Goal: Task Accomplishment & Management: Manage account settings

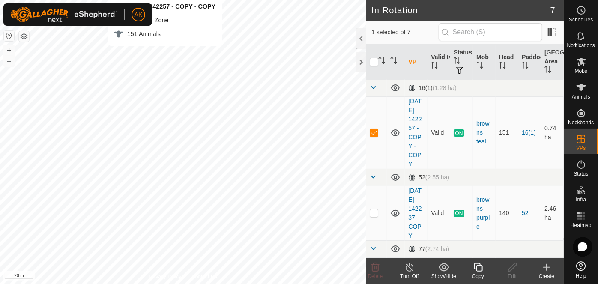
checkbox input "false"
click at [479, 269] on icon at bounding box center [478, 267] width 11 height 10
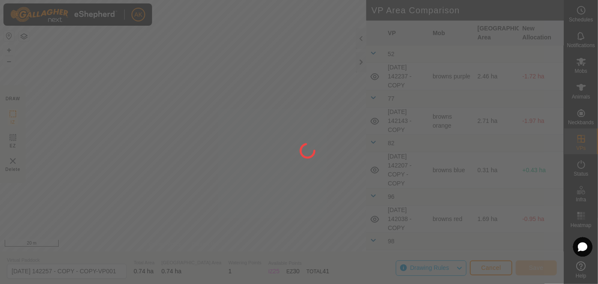
drag, startPoint x: 293, startPoint y: 227, endPoint x: 338, endPoint y: 157, distance: 82.8
click at [338, 157] on div at bounding box center [299, 142] width 598 height 284
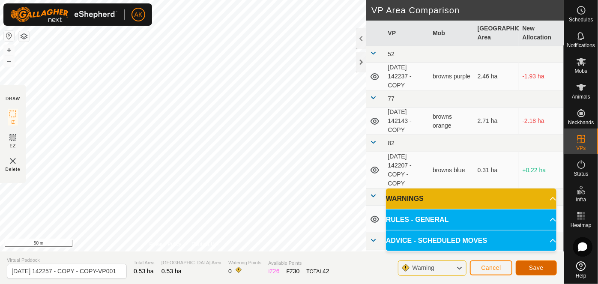
click at [538, 269] on span "Save" at bounding box center [536, 267] width 15 height 7
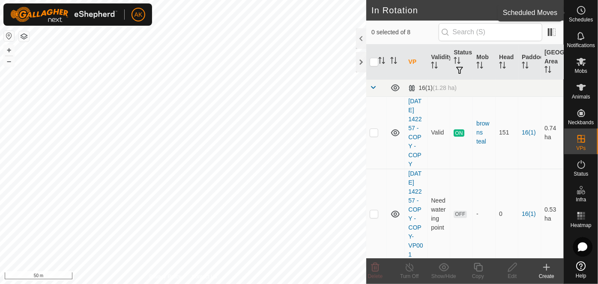
click at [583, 12] on icon at bounding box center [581, 10] width 10 height 10
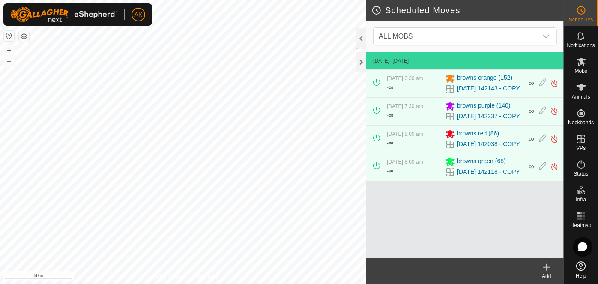
click at [549, 271] on icon at bounding box center [546, 267] width 10 height 10
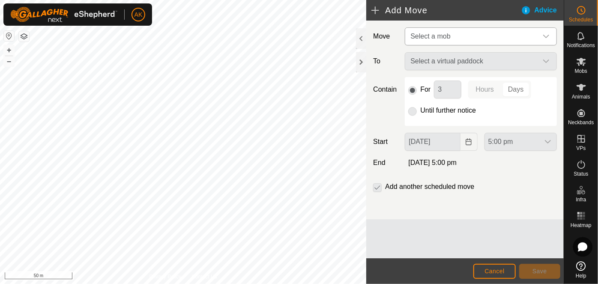
click at [442, 33] on span "Select a mob" at bounding box center [430, 36] width 40 height 7
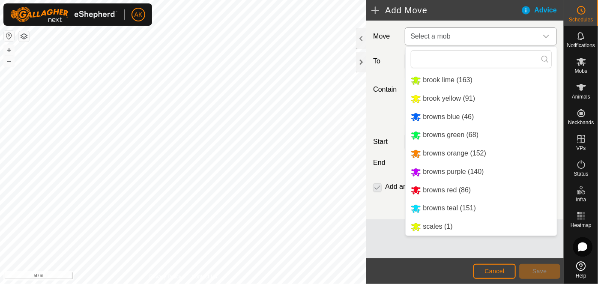
click at [438, 211] on li "browns teal (151)" at bounding box center [481, 209] width 151 height 18
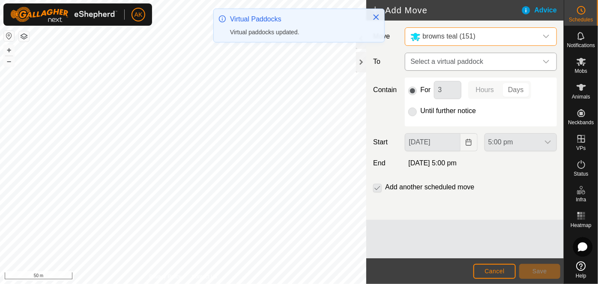
click at [446, 60] on span "Select a virtual paddock" at bounding box center [472, 61] width 131 height 17
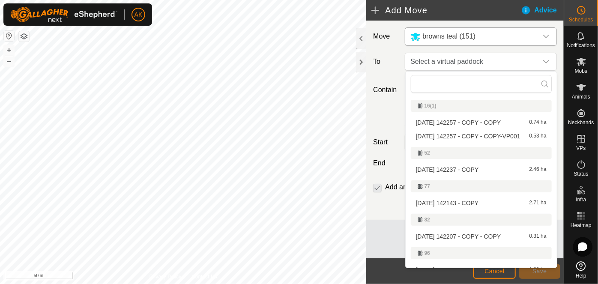
click at [453, 137] on li "2025-08-12 142257 - COPY - COPY-VP001 0.53 ha" at bounding box center [481, 136] width 141 height 13
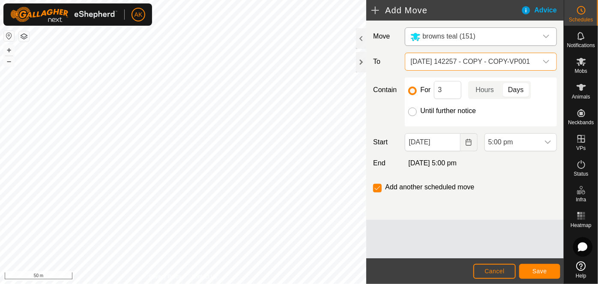
click at [415, 110] on input "Until further notice" at bounding box center [412, 112] width 9 height 9
radio input "true"
checkbox input "false"
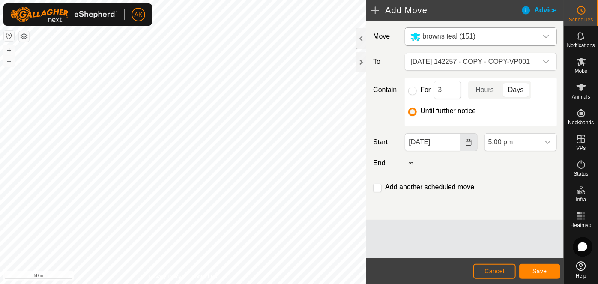
click at [464, 141] on button "Choose Date" at bounding box center [468, 142] width 17 height 18
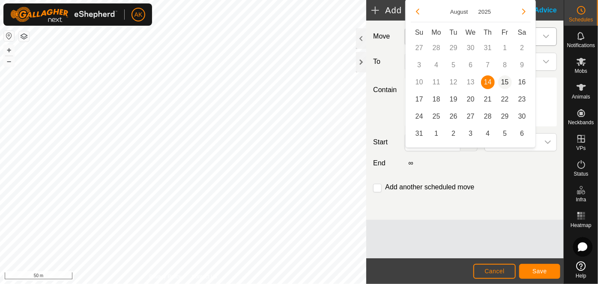
click at [505, 78] on span "15" at bounding box center [505, 82] width 14 height 14
type input "15 Aug, 2025"
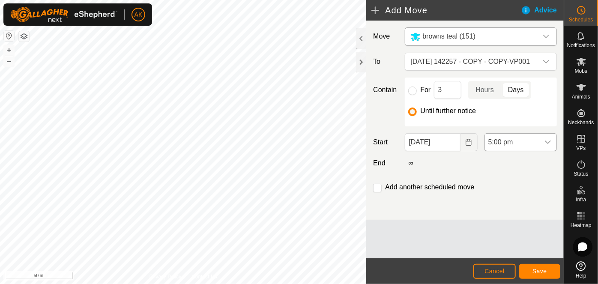
click at [512, 142] on span "5:00 pm" at bounding box center [512, 142] width 54 height 17
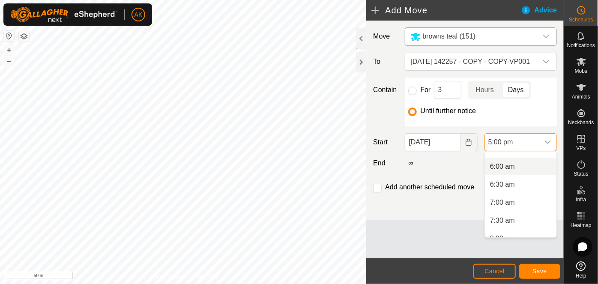
scroll to position [228, 0]
click at [502, 201] on li "7:30 am" at bounding box center [521, 201] width 72 height 17
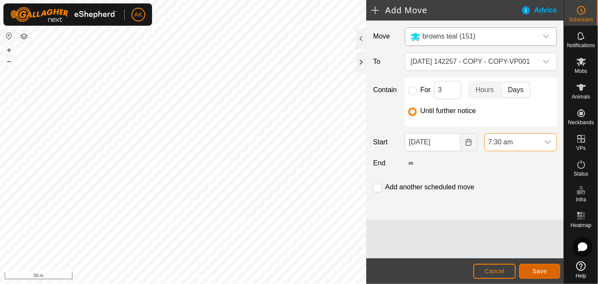
click at [538, 273] on span "Save" at bounding box center [539, 271] width 15 height 7
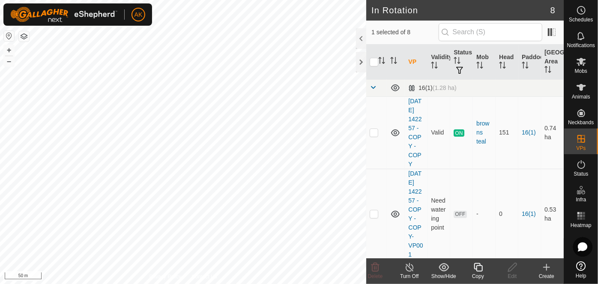
click at [478, 269] on icon at bounding box center [478, 267] width 11 height 10
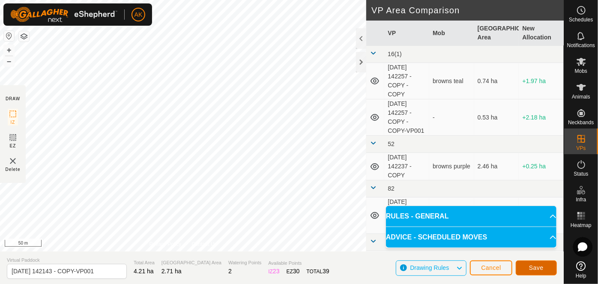
click at [544, 267] on button "Save" at bounding box center [536, 267] width 41 height 15
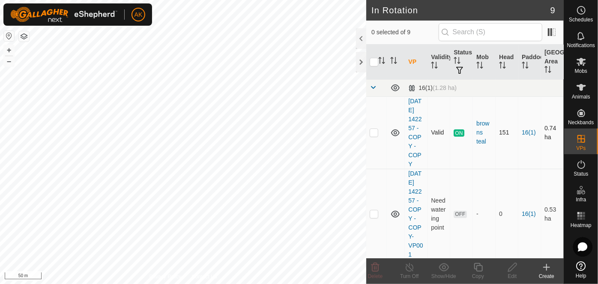
checkbox input "true"
click at [581, 65] on icon at bounding box center [581, 62] width 10 height 10
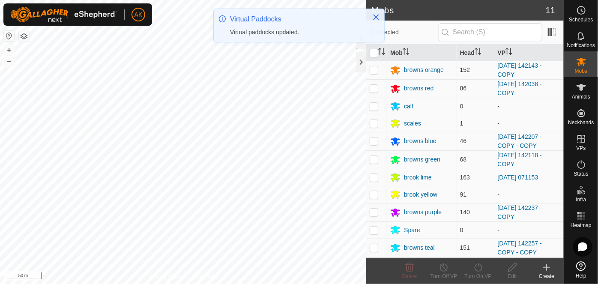
click at [376, 69] on p-checkbox at bounding box center [374, 69] width 9 height 7
checkbox input "true"
click at [475, 269] on icon at bounding box center [478, 267] width 11 height 10
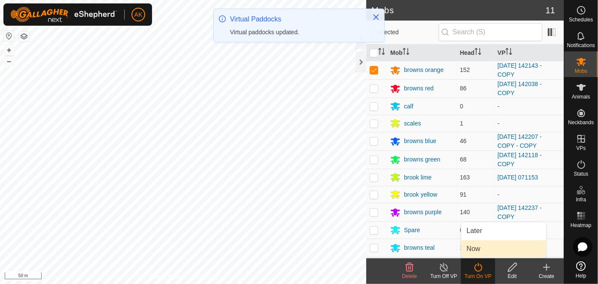
click at [478, 251] on link "Now" at bounding box center [503, 248] width 85 height 17
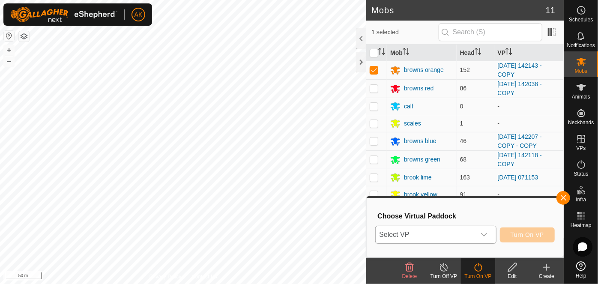
click at [484, 233] on icon "dropdown trigger" at bounding box center [484, 234] width 7 height 7
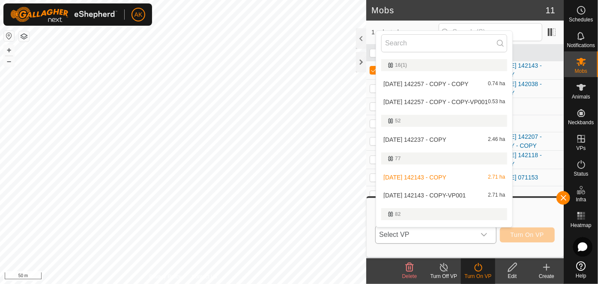
scroll to position [15, 0]
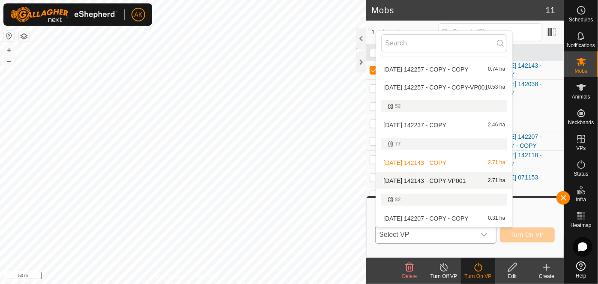
click at [448, 179] on li "2025-08-12 142143 - COPY-VP001 2.71 ha" at bounding box center [444, 180] width 136 height 17
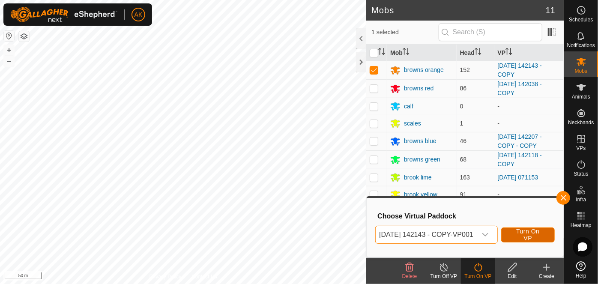
click at [537, 235] on span "Turn On VP" at bounding box center [528, 235] width 32 height 14
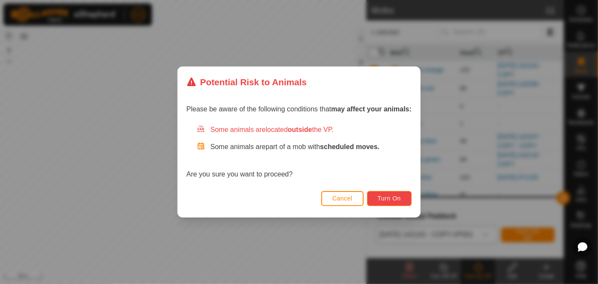
click at [388, 195] on span "Turn On" at bounding box center [389, 198] width 23 height 7
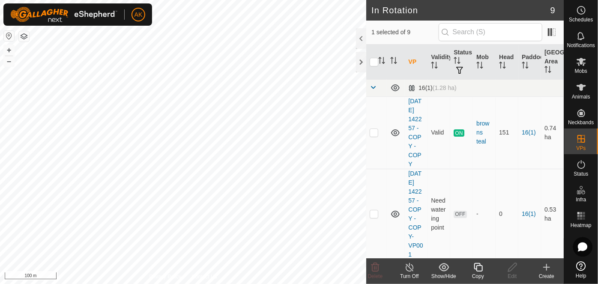
click at [479, 269] on icon at bounding box center [478, 267] width 11 height 10
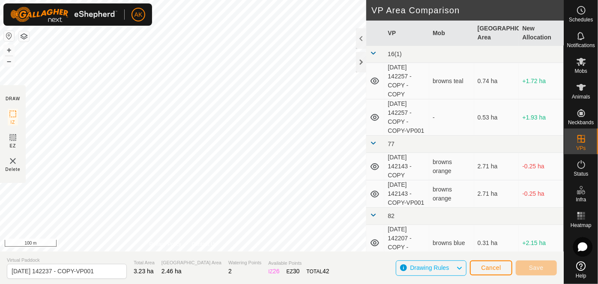
click at [248, 260] on div "DRAW IZ EZ Delete Privacy Policy Contact Us + – ⇧ i 100 m VP Area Comparison VP…" at bounding box center [282, 142] width 564 height 284
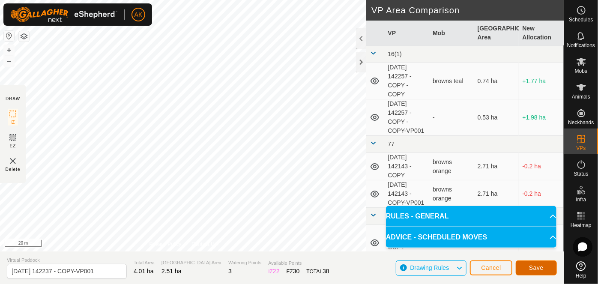
click at [537, 270] on span "Save" at bounding box center [536, 267] width 15 height 7
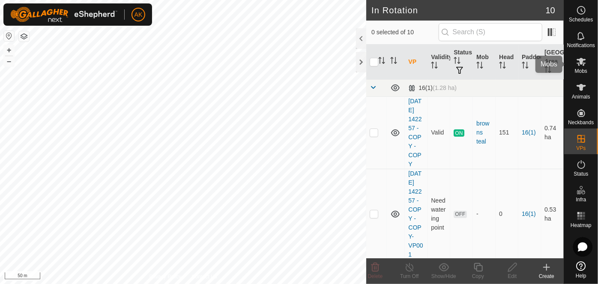
click at [584, 63] on icon at bounding box center [581, 62] width 9 height 8
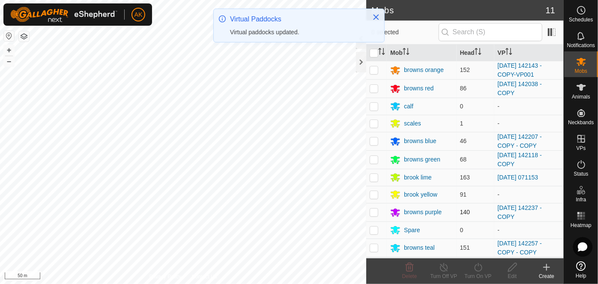
click at [371, 213] on p-checkbox at bounding box center [374, 212] width 9 height 7
checkbox input "true"
click at [476, 269] on icon at bounding box center [478, 267] width 11 height 10
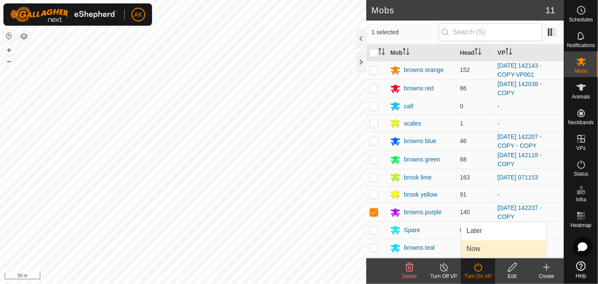
click at [475, 248] on link "Now" at bounding box center [503, 248] width 85 height 17
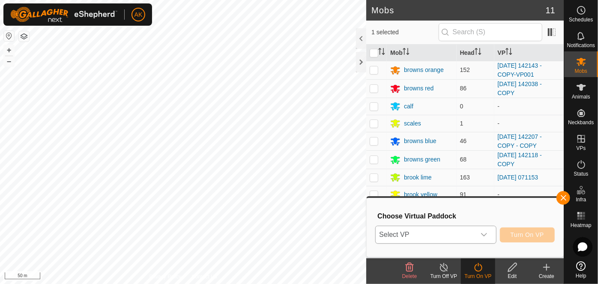
click at [452, 236] on span "Select VP" at bounding box center [425, 234] width 99 height 17
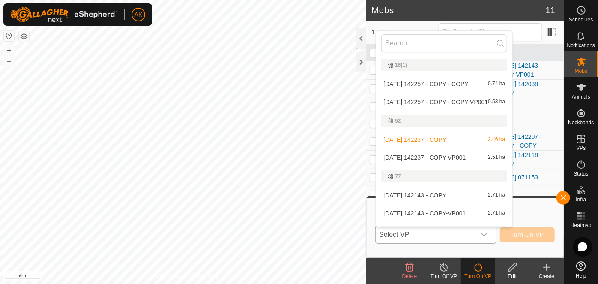
click at [445, 157] on li "2025-08-12 142237 - COPY-VP001 2.51 ha" at bounding box center [444, 157] width 136 height 17
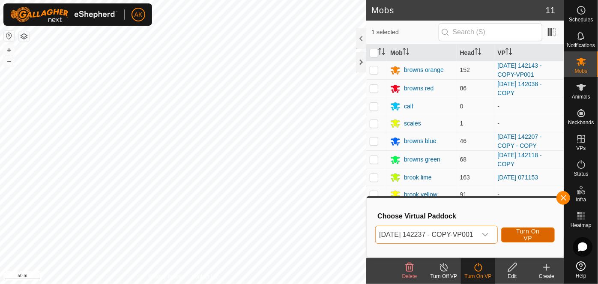
click at [537, 233] on span "Turn On VP" at bounding box center [528, 235] width 32 height 14
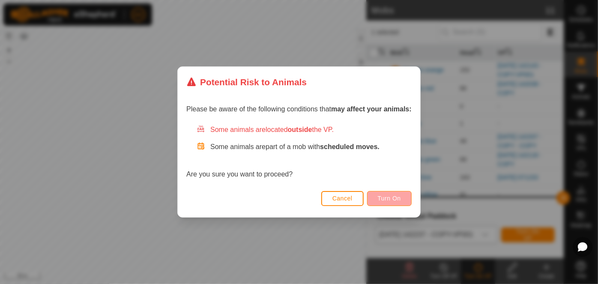
click at [395, 190] on div "Cancel Turn On" at bounding box center [299, 202] width 242 height 29
click at [392, 200] on span "Turn On" at bounding box center [389, 198] width 23 height 7
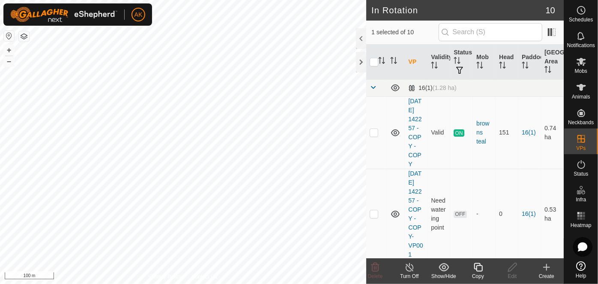
click at [476, 266] on icon at bounding box center [478, 267] width 11 height 10
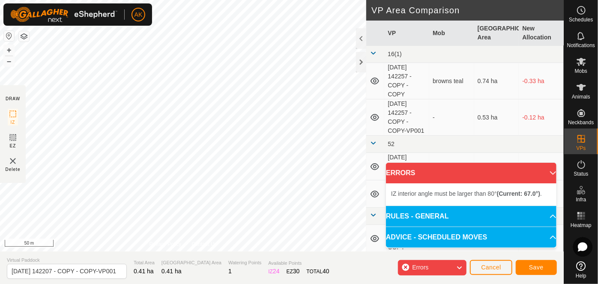
click at [222, 1] on div "IZ interior angle must be larger than 80° (Current: 67.0°) . + – ⇧ i 50 m" at bounding box center [183, 125] width 366 height 251
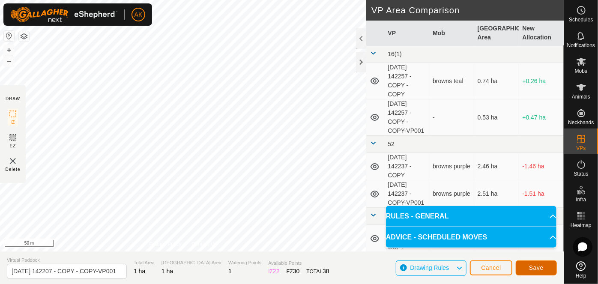
click at [545, 269] on button "Save" at bounding box center [536, 267] width 41 height 15
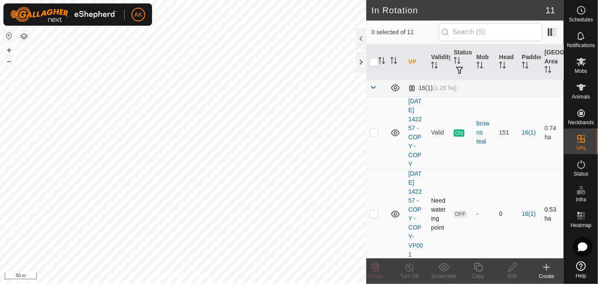
checkbox input "true"
click at [410, 270] on icon at bounding box center [409, 267] width 11 height 10
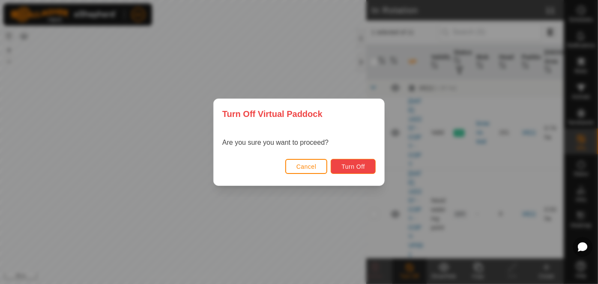
click at [354, 170] on button "Turn Off" at bounding box center [353, 166] width 45 height 15
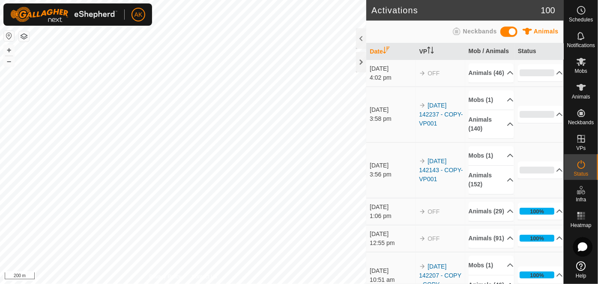
click at [370, 227] on div "Activations 100 Animals Neckbands Date VP Mob / Animals Status 14 Aug 2025 4:02…" at bounding box center [282, 142] width 564 height 284
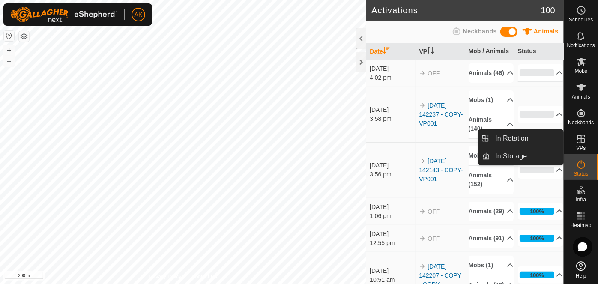
click at [577, 138] on icon at bounding box center [581, 139] width 10 height 10
drag, startPoint x: 554, startPoint y: 138, endPoint x: 523, endPoint y: 137, distance: 30.9
click at [523, 137] on span "In Rotation" at bounding box center [512, 138] width 33 height 10
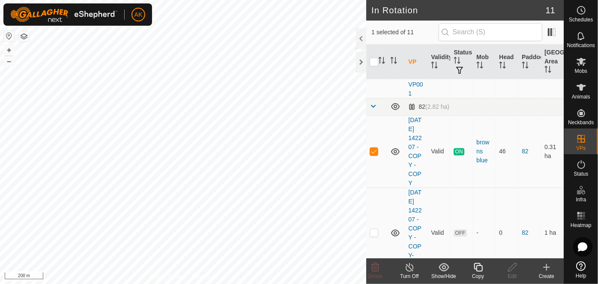
scroll to position [467, 0]
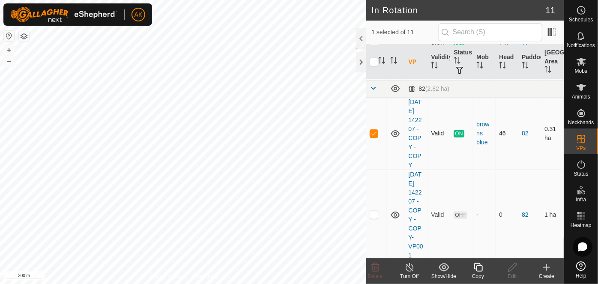
click at [374, 137] on p-checkbox at bounding box center [374, 133] width 9 height 7
checkbox input "false"
checkbox input "true"
click at [480, 271] on icon at bounding box center [478, 267] width 9 height 9
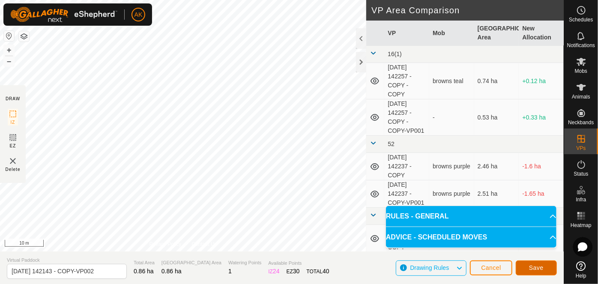
click at [528, 268] on button "Save" at bounding box center [536, 267] width 41 height 15
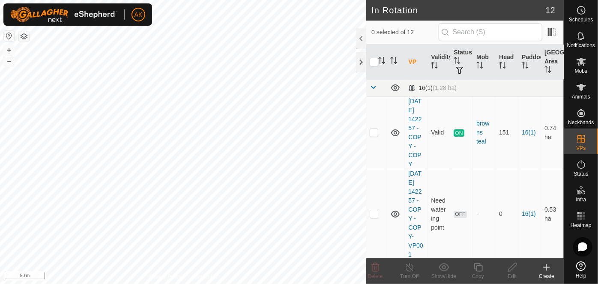
checkbox input "true"
click at [473, 265] on icon at bounding box center [478, 267] width 11 height 10
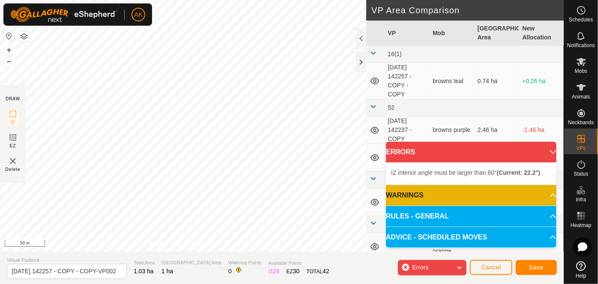
click at [144, 23] on div "AK Schedules Notifications Mobs Animals Neckbands VPs Status Infra Heatmap Help…" at bounding box center [299, 142] width 598 height 284
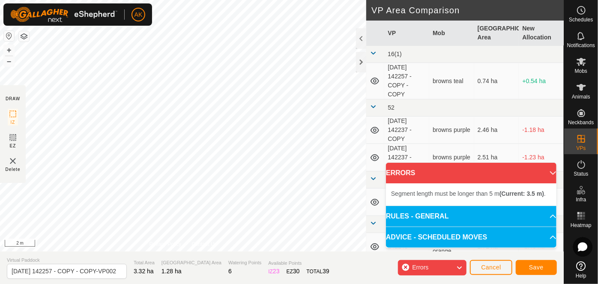
click at [189, 78] on div "Segment length must be longer than 5 m (Current: 3.5 m) . + – ⇧ i 2 m" at bounding box center [183, 125] width 366 height 251
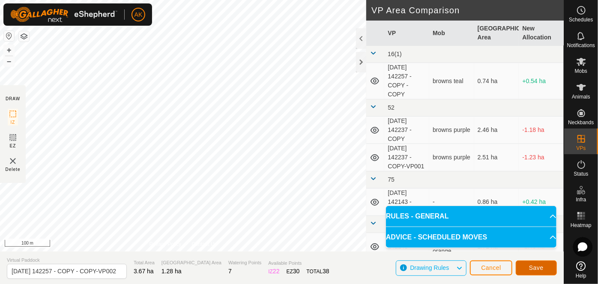
click at [542, 268] on span "Save" at bounding box center [536, 267] width 15 height 7
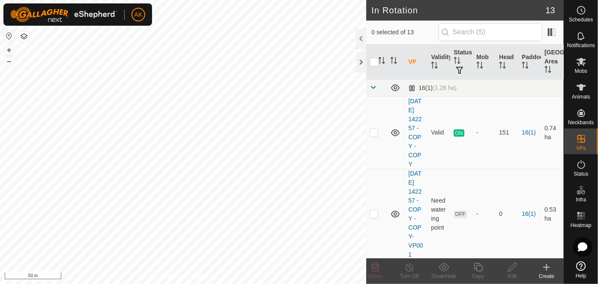
checkbox input "true"
click at [478, 266] on icon at bounding box center [478, 267] width 9 height 9
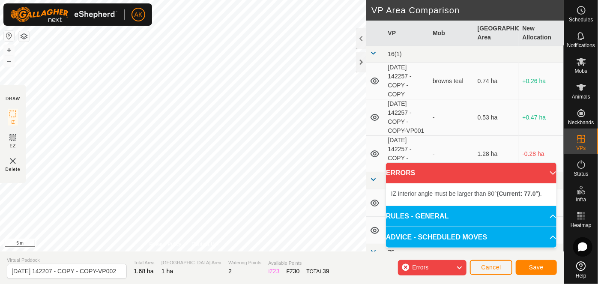
scroll to position [0, 10]
drag, startPoint x: 113, startPoint y: 252, endPoint x: 145, endPoint y: 302, distance: 59.8
click at [145, 284] on html "AK Schedules Notifications Mobs Animals Neckbands VPs Status Infra Heatmap Help…" at bounding box center [299, 142] width 598 height 284
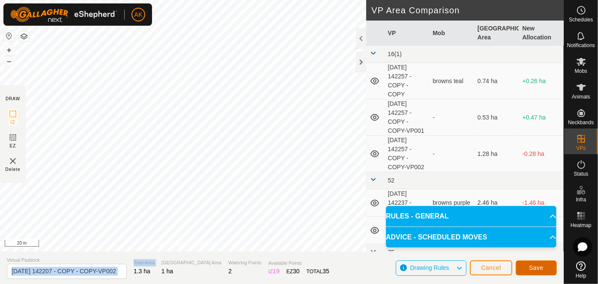
click at [537, 266] on span "Save" at bounding box center [536, 267] width 15 height 7
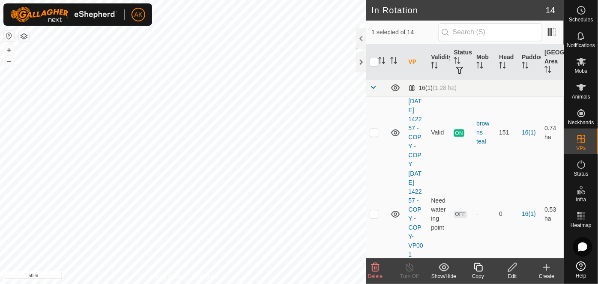
checkbox input "false"
checkbox input "true"
checkbox input "false"
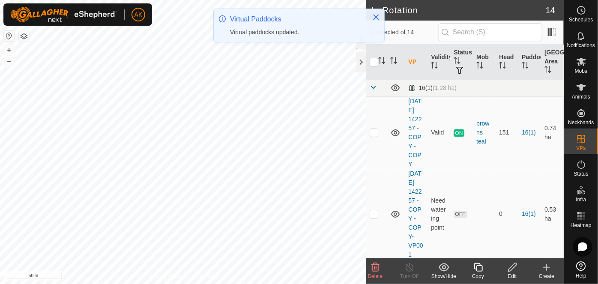
checkbox input "false"
checkbox input "true"
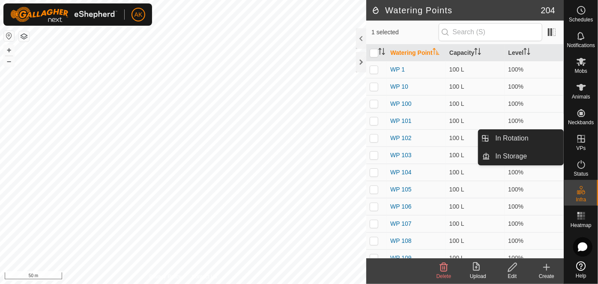
click at [583, 140] on icon at bounding box center [581, 139] width 10 height 10
click at [486, 139] on li "In Rotation" at bounding box center [520, 138] width 85 height 17
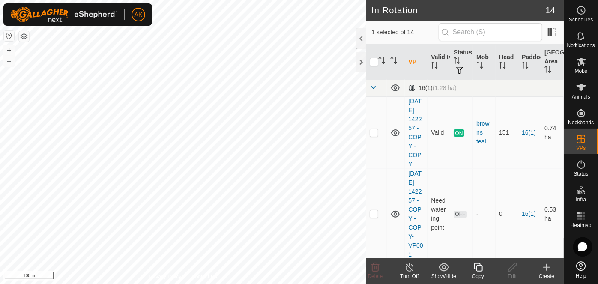
click at [474, 265] on icon at bounding box center [478, 267] width 11 height 10
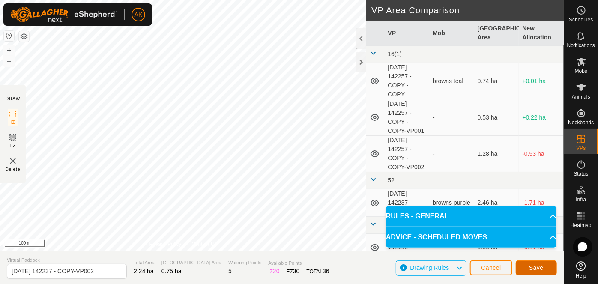
click at [530, 271] on span "Save" at bounding box center [536, 267] width 15 height 7
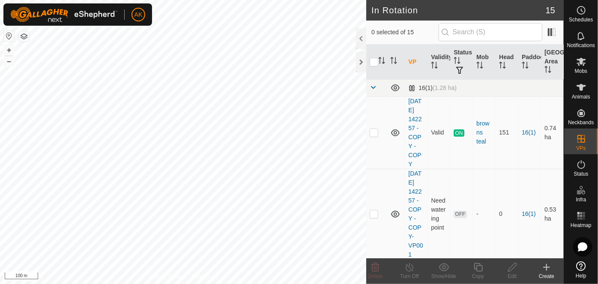
checkbox input "true"
checkbox input "false"
click at [481, 267] on icon at bounding box center [478, 267] width 11 height 10
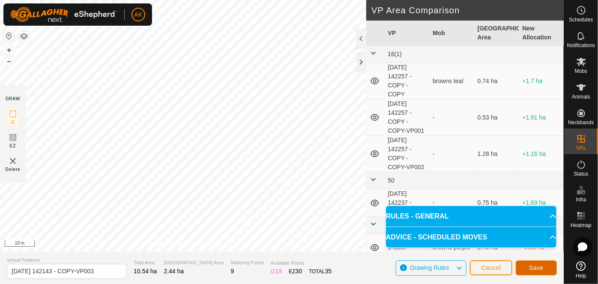
click at [541, 271] on span "Save" at bounding box center [536, 267] width 15 height 7
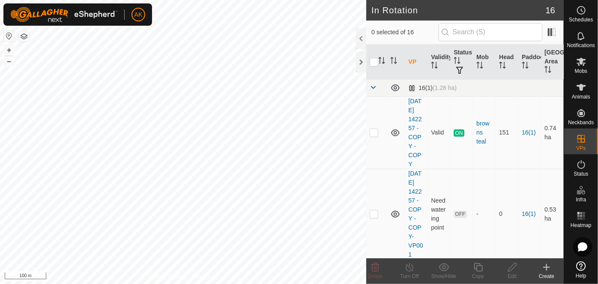
checkbox input "true"
click at [511, 270] on icon at bounding box center [512, 267] width 11 height 10
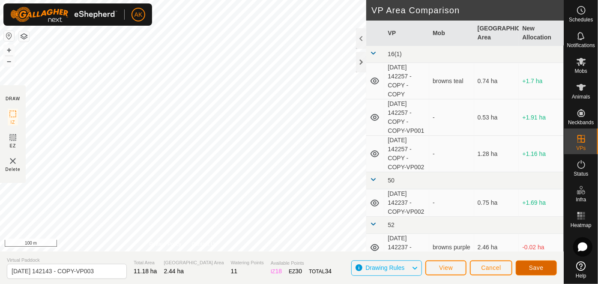
click at [544, 268] on span "Save" at bounding box center [536, 267] width 15 height 7
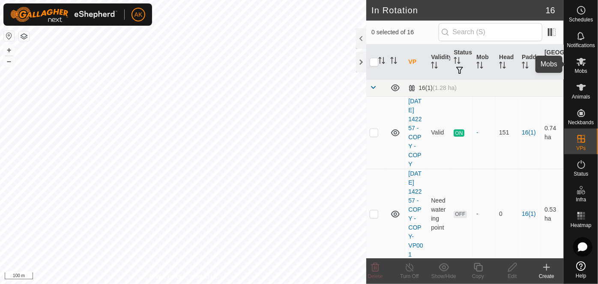
click at [581, 63] on icon at bounding box center [581, 62] width 9 height 8
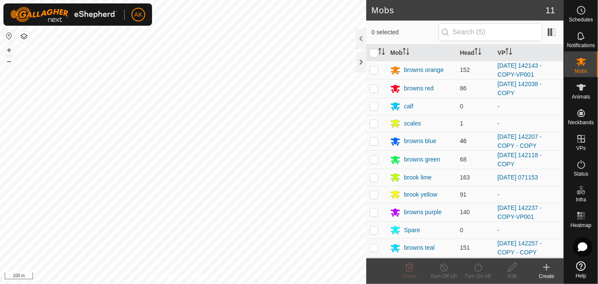
click at [373, 140] on p-checkbox at bounding box center [374, 140] width 9 height 7
click at [376, 140] on p-checkbox at bounding box center [374, 140] width 9 height 7
checkbox input "false"
click at [577, 161] on icon at bounding box center [581, 164] width 10 height 10
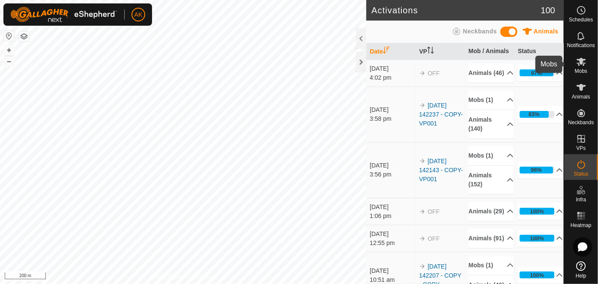
click at [583, 65] on icon at bounding box center [581, 62] width 9 height 8
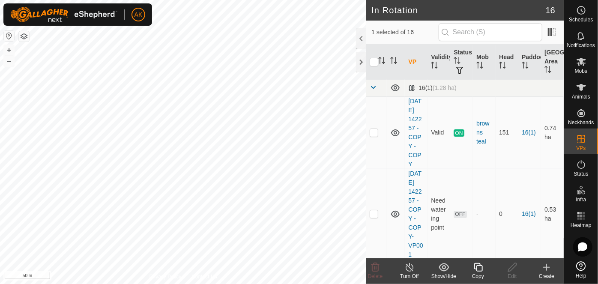
click at [476, 269] on icon at bounding box center [478, 267] width 9 height 9
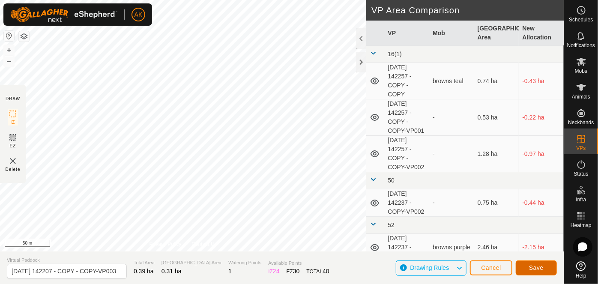
click at [539, 271] on span "Save" at bounding box center [536, 267] width 15 height 7
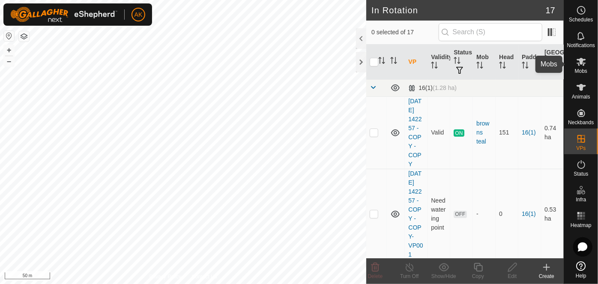
click at [578, 63] on icon at bounding box center [581, 62] width 9 height 8
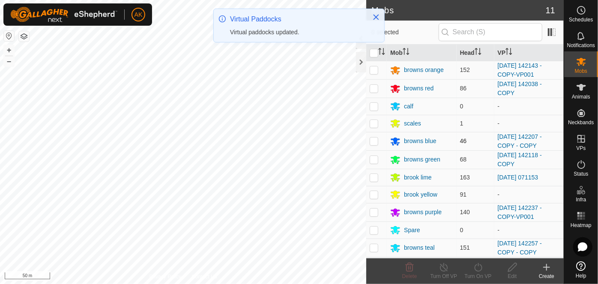
click at [373, 140] on p-checkbox at bounding box center [374, 140] width 9 height 7
checkbox input "true"
click at [481, 268] on icon at bounding box center [478, 267] width 11 height 10
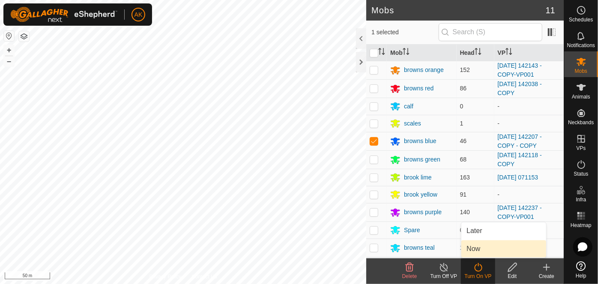
click at [473, 247] on link "Now" at bounding box center [503, 248] width 85 height 17
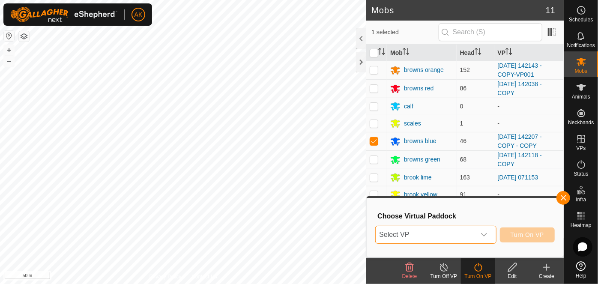
click at [439, 234] on span "Select VP" at bounding box center [425, 234] width 99 height 17
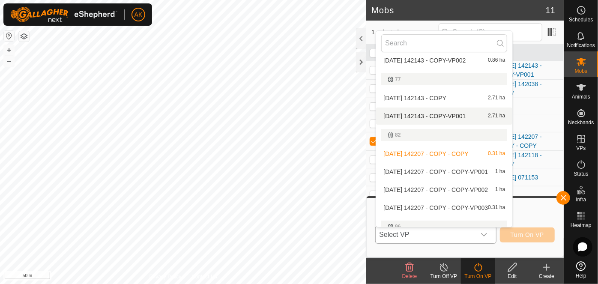
scroll to position [233, 0]
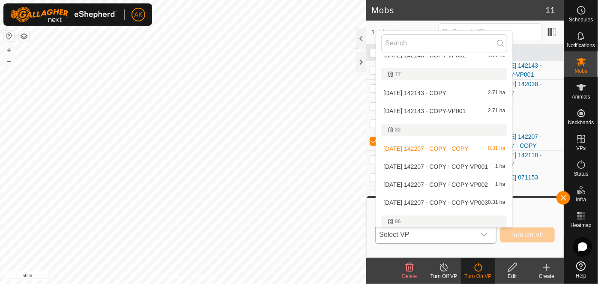
click at [415, 201] on li "2025-08-12 142207 - COPY - COPY-VP003 0.31 ha" at bounding box center [444, 202] width 136 height 17
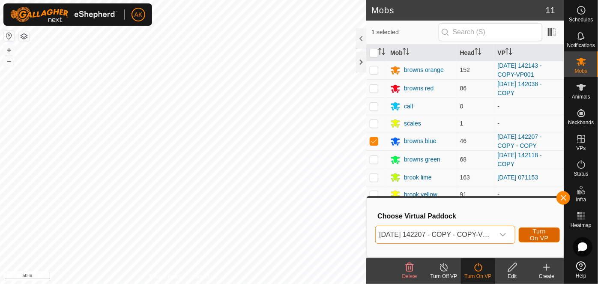
click at [539, 238] on span "Turn On VP" at bounding box center [539, 235] width 20 height 14
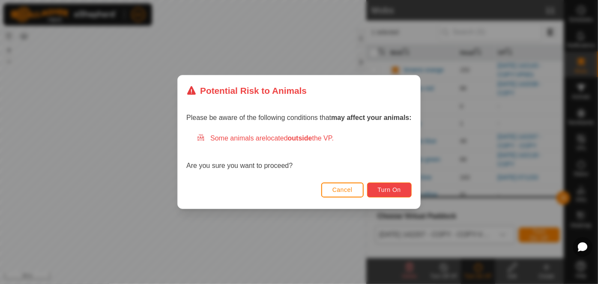
click at [387, 193] on span "Turn On" at bounding box center [389, 189] width 23 height 7
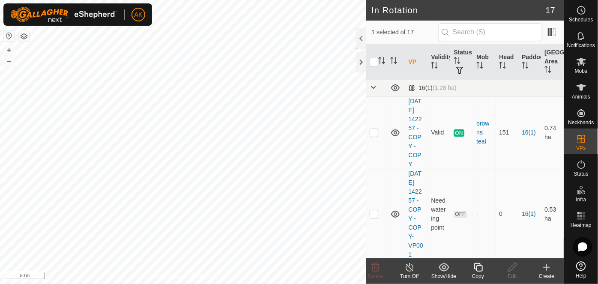
checkbox input "true"
checkbox input "false"
click at [376, 269] on icon at bounding box center [375, 267] width 8 height 9
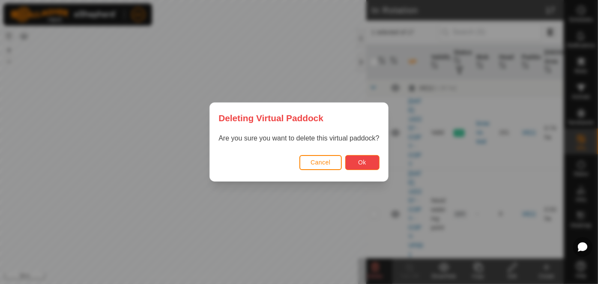
click at [358, 164] on button "Ok" at bounding box center [362, 162] width 34 height 15
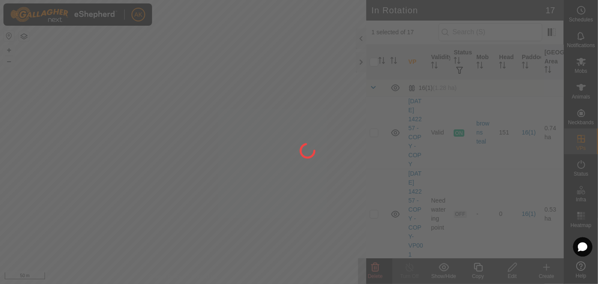
checkbox input "false"
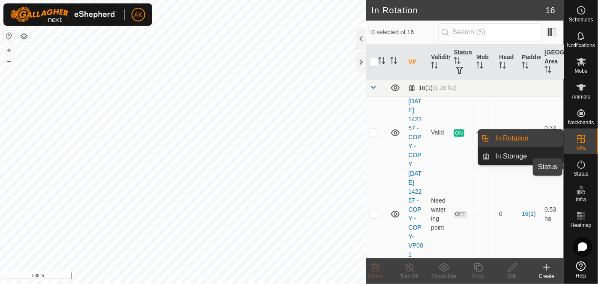
click at [581, 166] on icon at bounding box center [581, 164] width 10 height 10
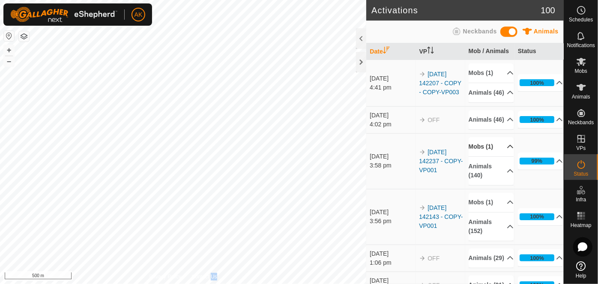
click at [481, 156] on p-accordion-header "Mobs (1)" at bounding box center [491, 146] width 45 height 19
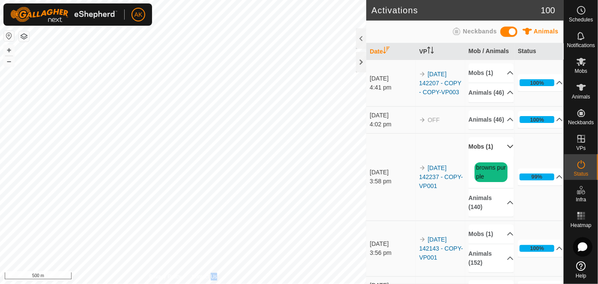
click at [481, 156] on p-accordion-header "Mobs (1)" at bounding box center [491, 146] width 45 height 19
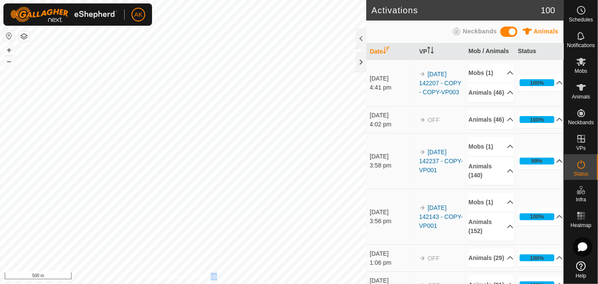
click at [542, 170] on p-accordion-header "99%" at bounding box center [540, 160] width 45 height 17
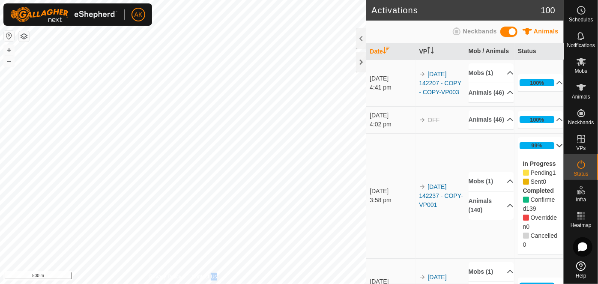
click at [532, 154] on p-accordion-header "99%" at bounding box center [540, 145] width 45 height 17
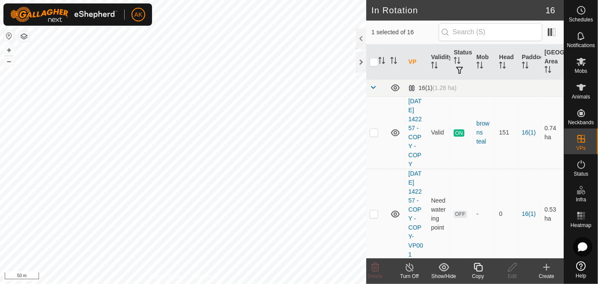
checkbox input "true"
checkbox input "false"
click at [374, 266] on icon at bounding box center [375, 267] width 8 height 9
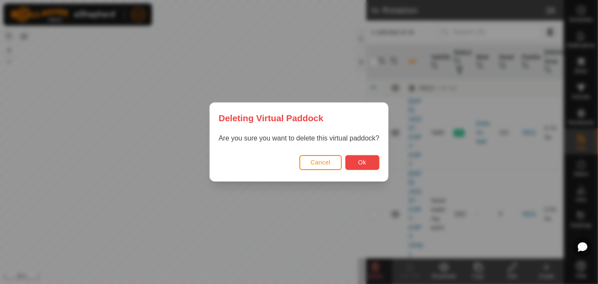
click at [371, 164] on button "Ok" at bounding box center [362, 162] width 34 height 15
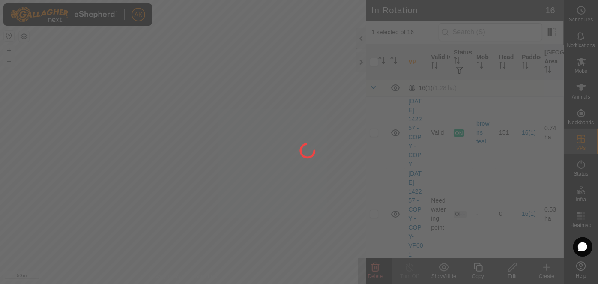
checkbox input "false"
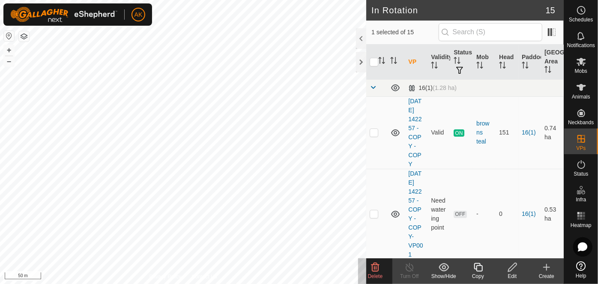
click at [375, 270] on icon at bounding box center [375, 267] width 10 height 10
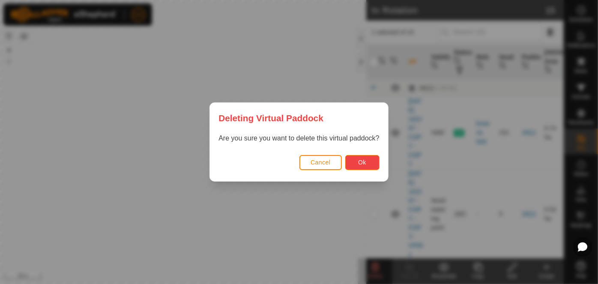
click at [365, 164] on span "Ok" at bounding box center [362, 162] width 8 height 7
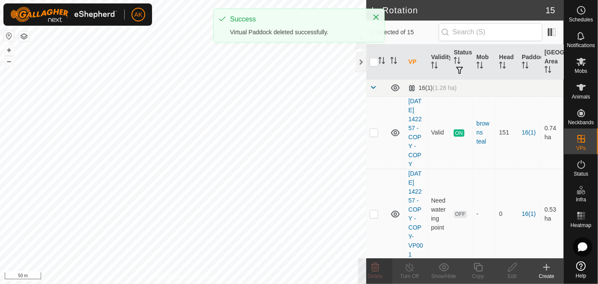
checkbox input "false"
